Goal: Task Accomplishment & Management: Manage account settings

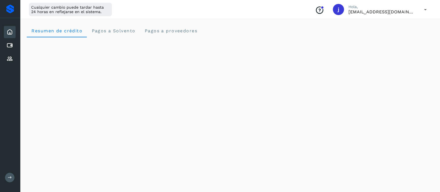
click at [423, 9] on icon at bounding box center [425, 9] width 11 height 11
click at [376, 36] on div "Cerrar sesión" at bounding box center [398, 36] width 66 height 11
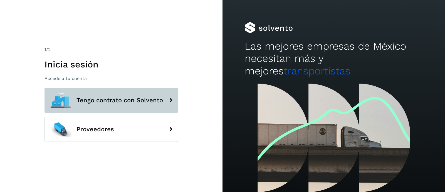
click at [89, 102] on span "Tengo contrato con Solvento" at bounding box center [120, 100] width 87 height 7
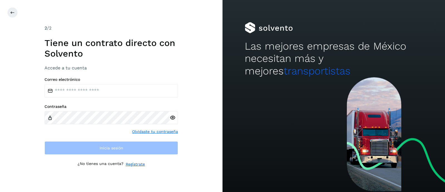
click at [107, 103] on div "Correo electrónico Contraseña Olvidaste tu contraseña Inicia sesión" at bounding box center [112, 115] width 134 height 77
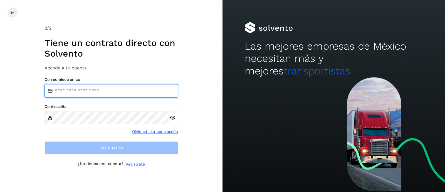
click at [107, 89] on input "email" at bounding box center [112, 90] width 134 height 13
type input "**********"
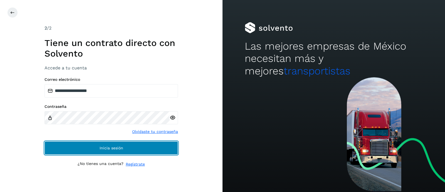
click at [97, 151] on button "Inicia sesión" at bounding box center [112, 147] width 134 height 13
